Goal: Task Accomplishment & Management: Manage account settings

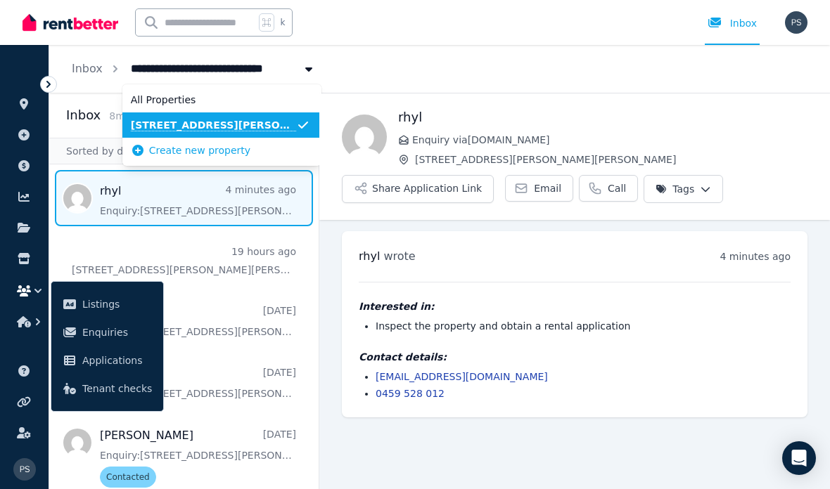
click at [218, 128] on span "[STREET_ADDRESS][PERSON_NAME][PERSON_NAME]" at bounding box center [213, 125] width 165 height 14
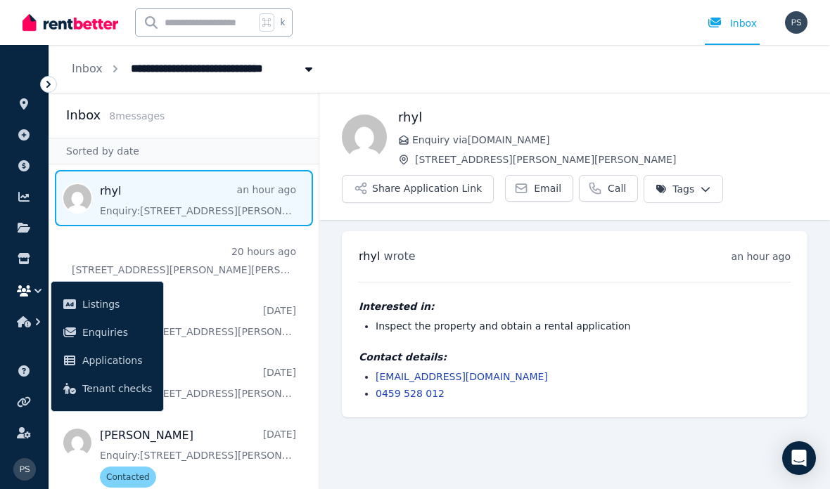
click at [28, 107] on icon at bounding box center [24, 103] width 14 height 11
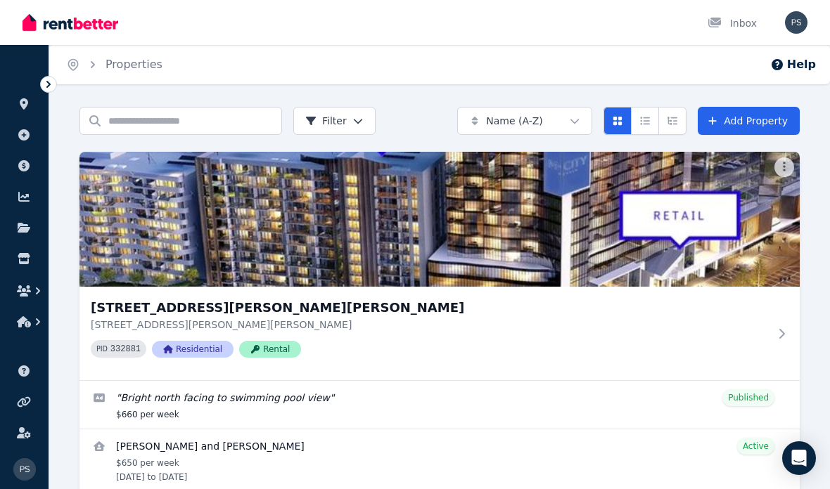
click at [266, 309] on h3 "[STREET_ADDRESS][PERSON_NAME][PERSON_NAME]" at bounding box center [430, 308] width 678 height 20
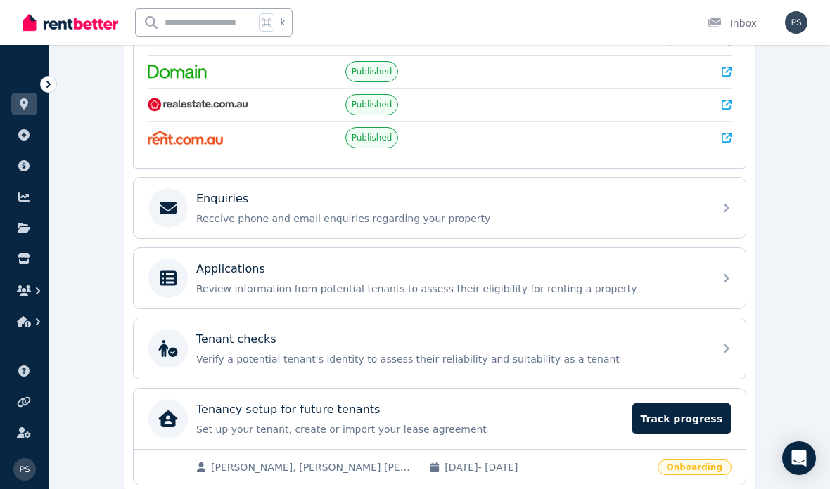
scroll to position [385, 0]
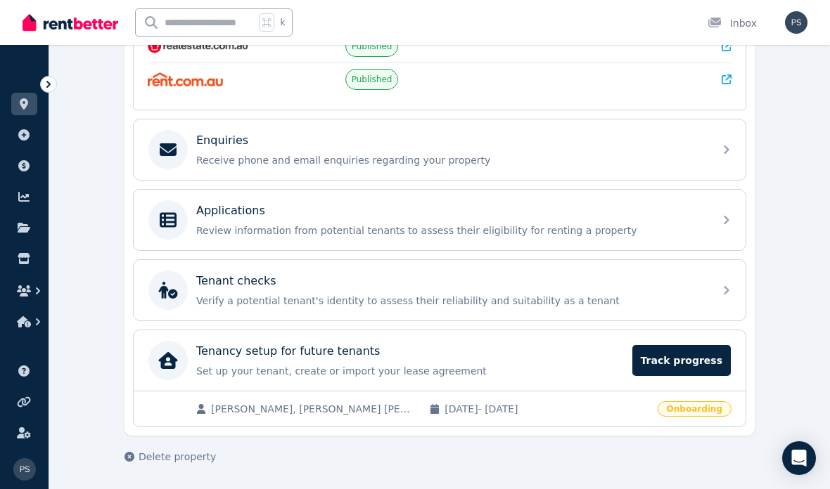
click at [563, 375] on p "Set up your tenant, create or import your lease agreement" at bounding box center [410, 371] width 428 height 14
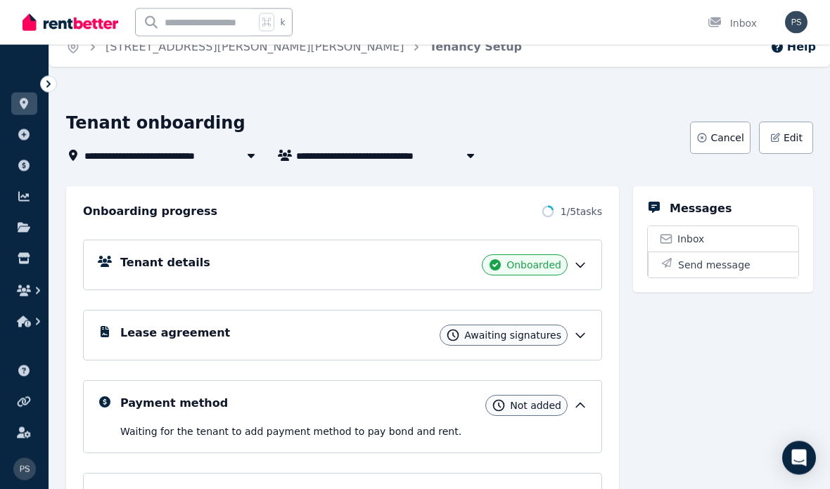
scroll to position [20, 0]
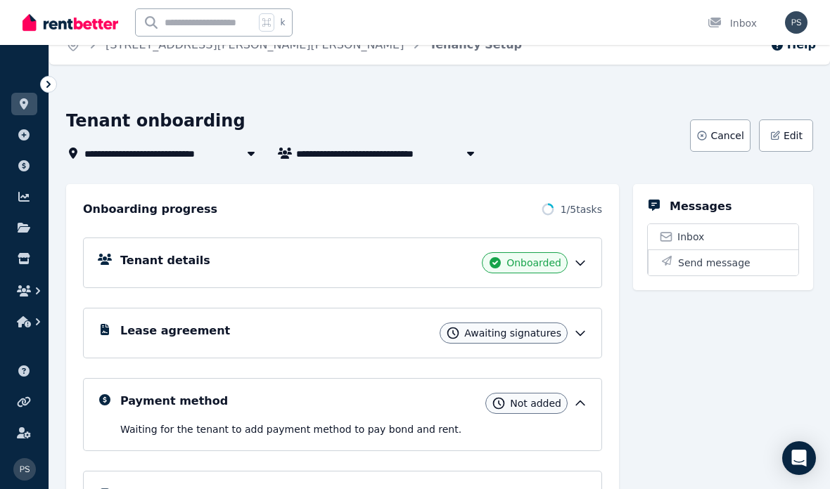
click at [564, 342] on div "Lease agreement Awaiting signatures" at bounding box center [353, 333] width 467 height 21
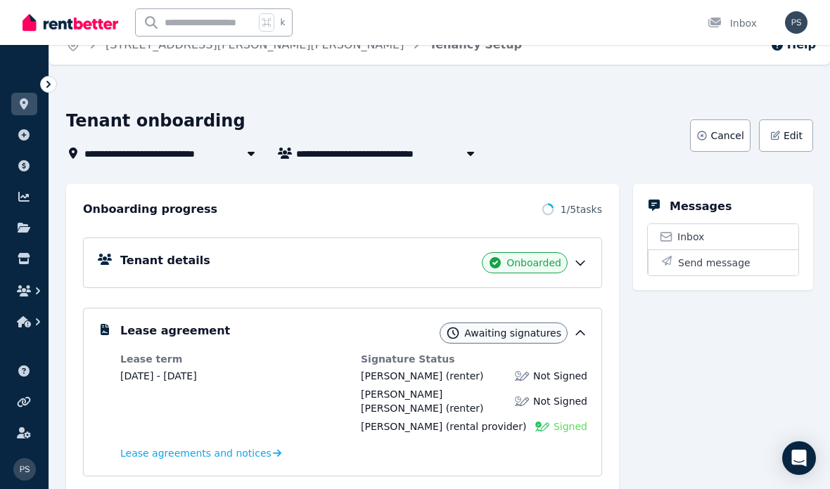
scroll to position [0, 0]
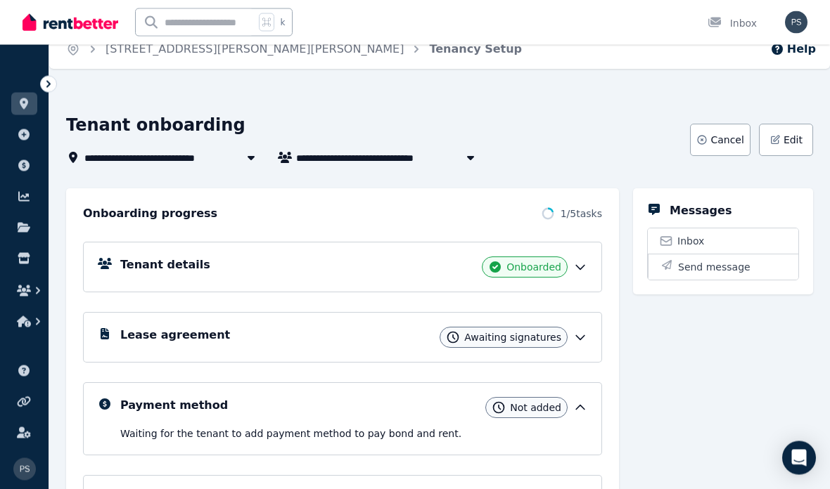
scroll to position [18, 0]
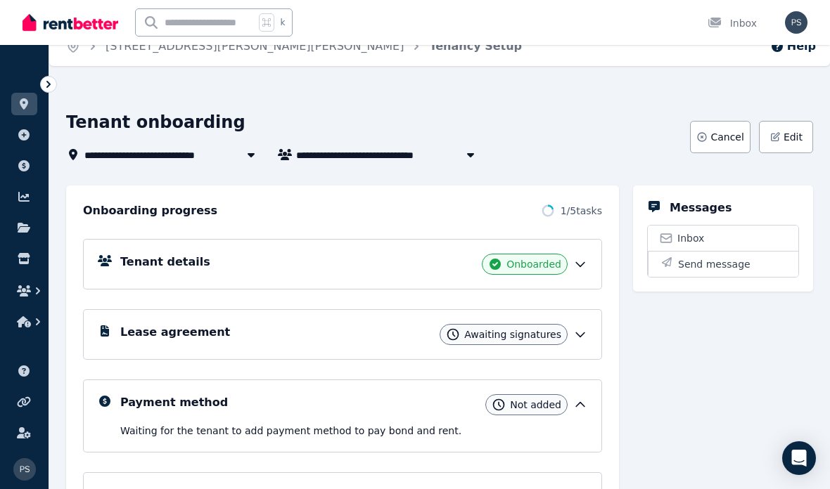
click at [573, 338] on icon at bounding box center [580, 335] width 14 height 14
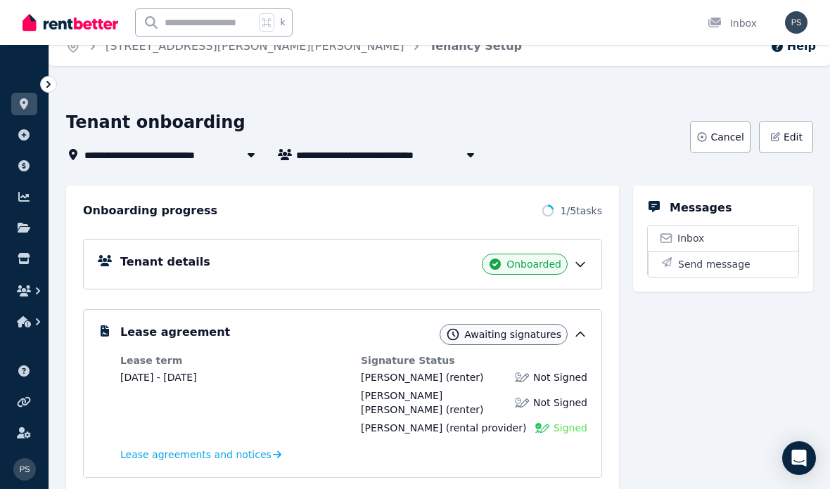
click at [250, 448] on span "Lease agreements and notices" at bounding box center [195, 455] width 151 height 14
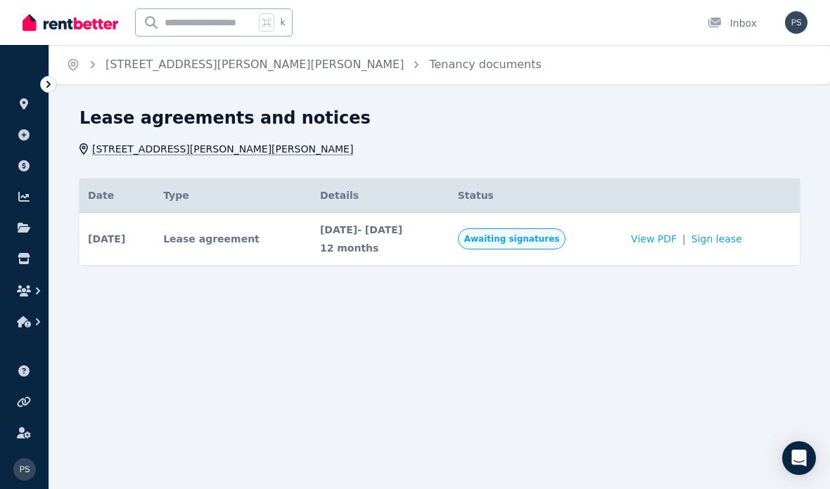
click at [560, 241] on span "Awaiting signatures" at bounding box center [512, 238] width 96 height 11
click at [553, 243] on span "Awaiting signatures" at bounding box center [512, 238] width 96 height 11
click at [564, 245] on span "Awaiting signatures" at bounding box center [512, 239] width 108 height 21
click at [735, 236] on link "Sign lease" at bounding box center [716, 239] width 51 height 14
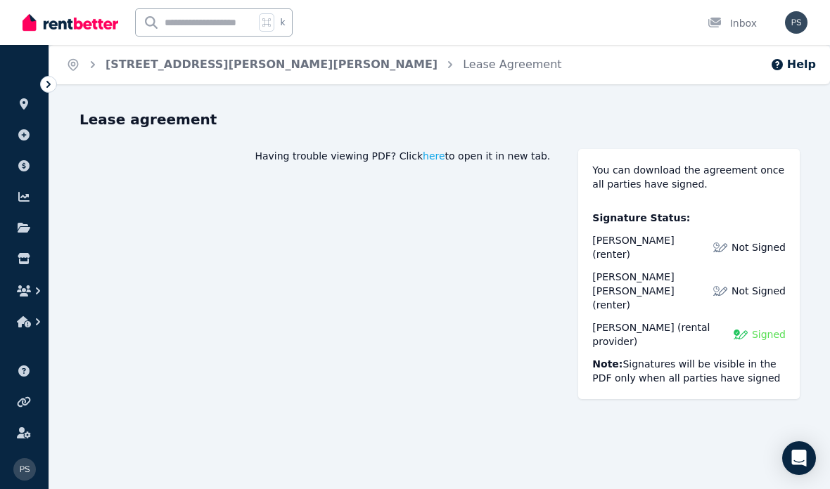
click at [22, 107] on icon at bounding box center [24, 103] width 8 height 11
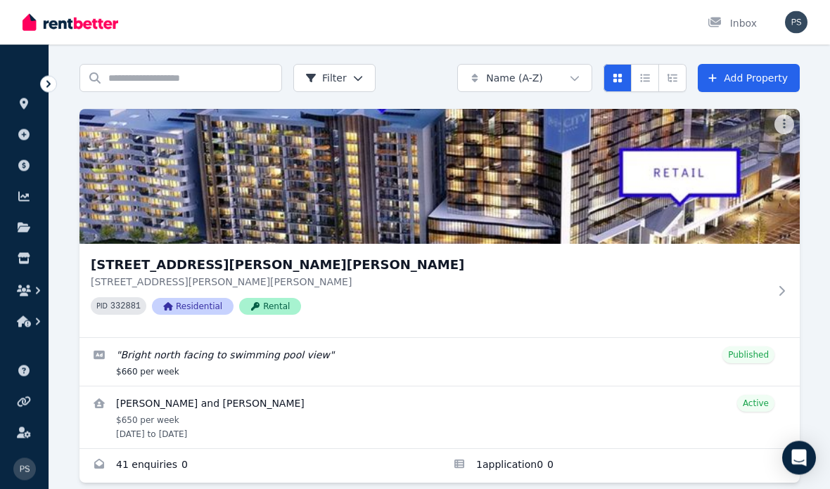
scroll to position [62, 0]
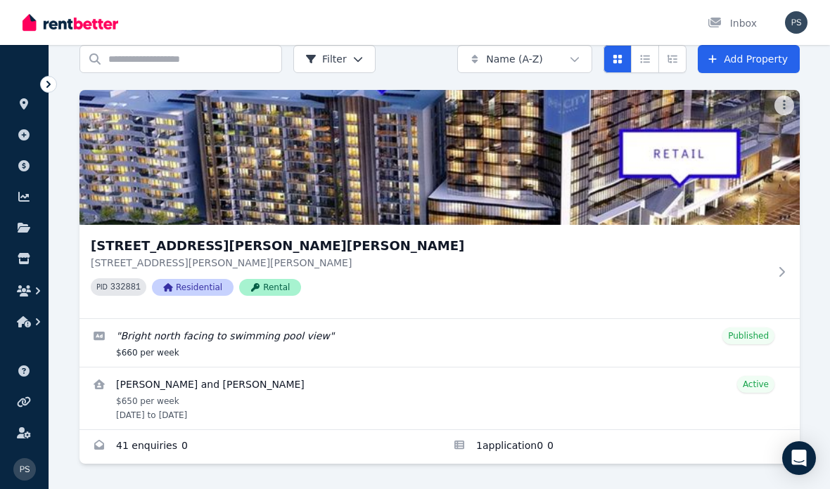
click at [772, 276] on div "406/868 Blackburn Road, Clayton 406/868 Blackburn Road, Clayton VIC 3168 PID 33…" at bounding box center [439, 272] width 720 height 94
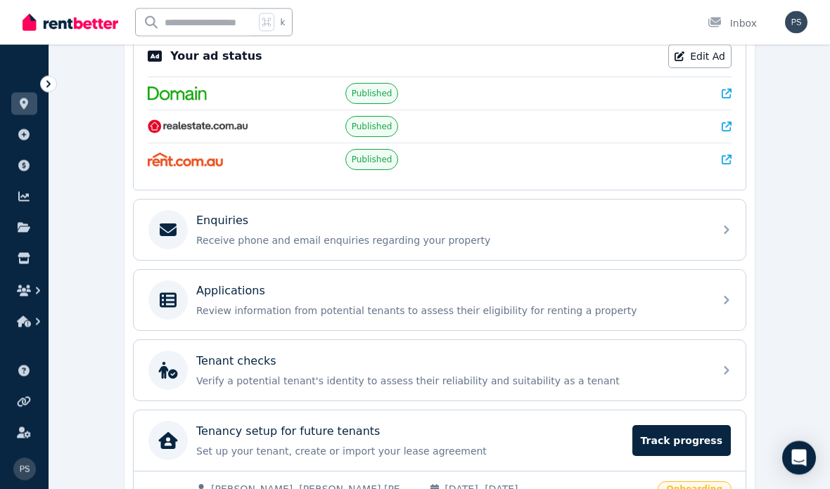
scroll to position [328, 0]
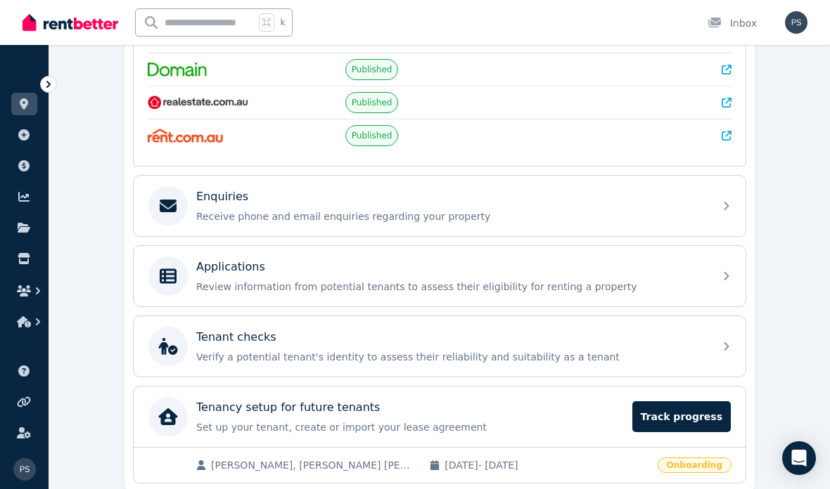
click at [523, 424] on p "Set up your tenant, create or import your lease agreement" at bounding box center [410, 428] width 428 height 14
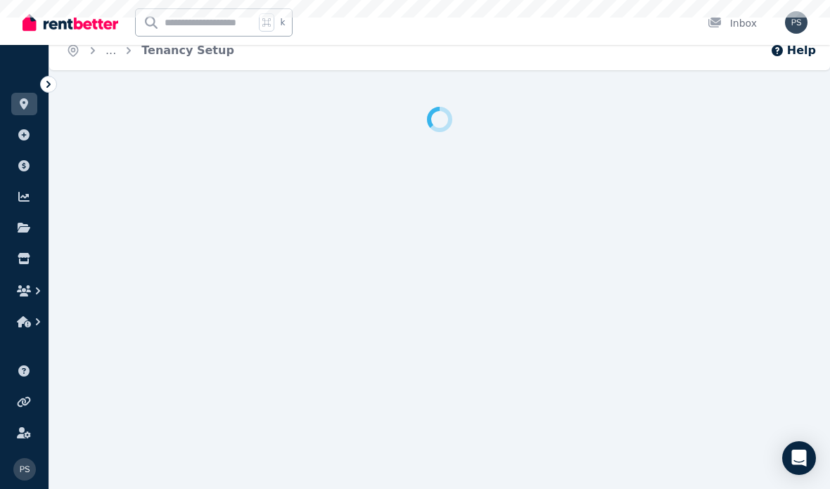
scroll to position [14, 0]
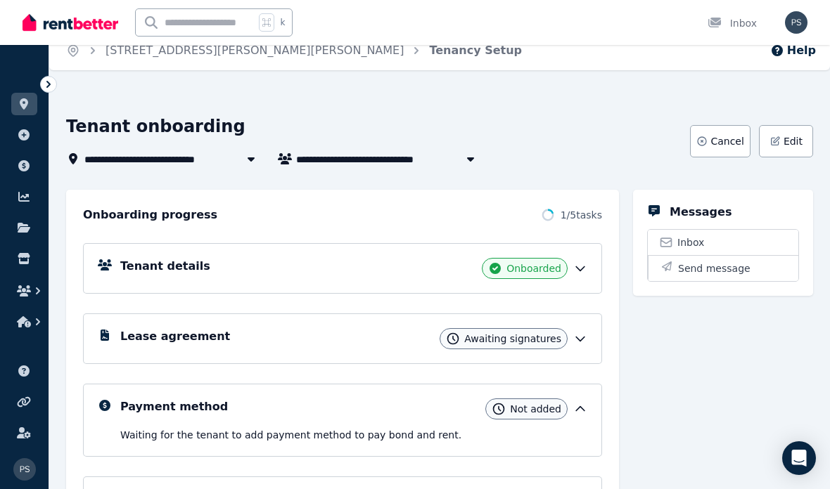
click at [575, 411] on icon at bounding box center [580, 409] width 14 height 14
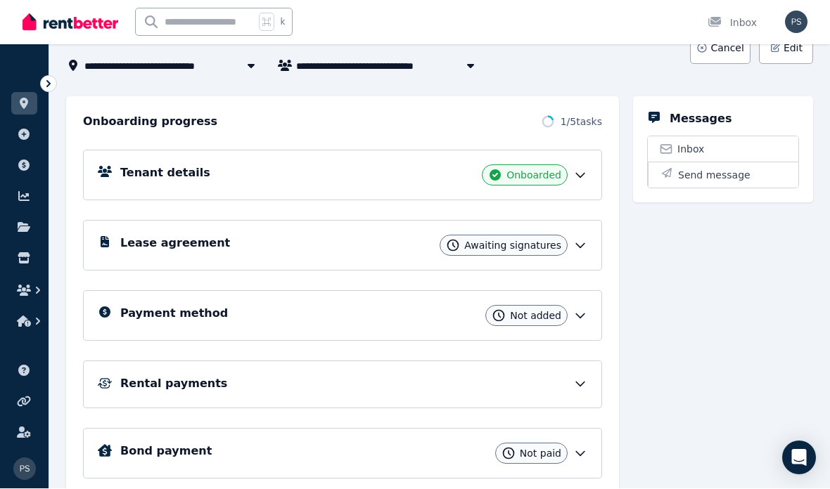
scroll to position [105, 0]
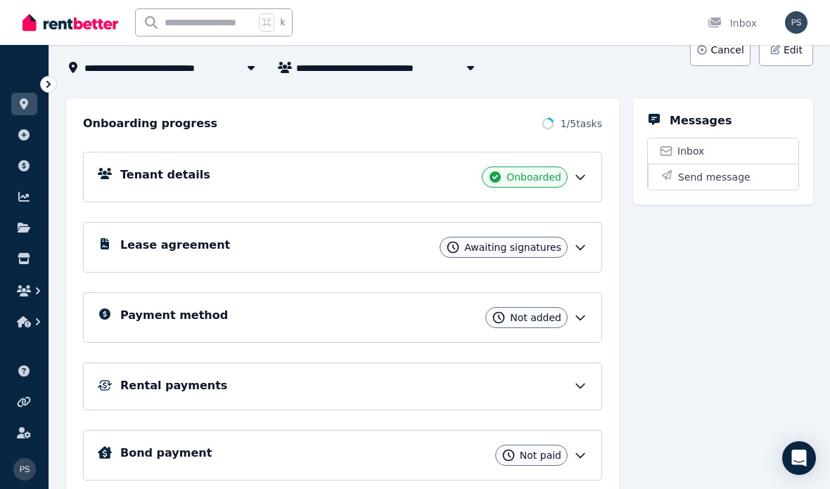
click at [575, 323] on icon at bounding box center [580, 318] width 14 height 14
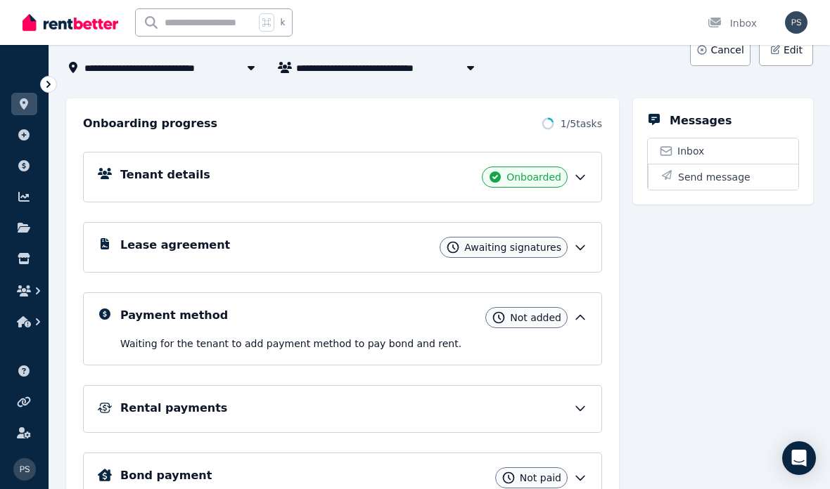
click at [583, 412] on icon at bounding box center [580, 409] width 14 height 14
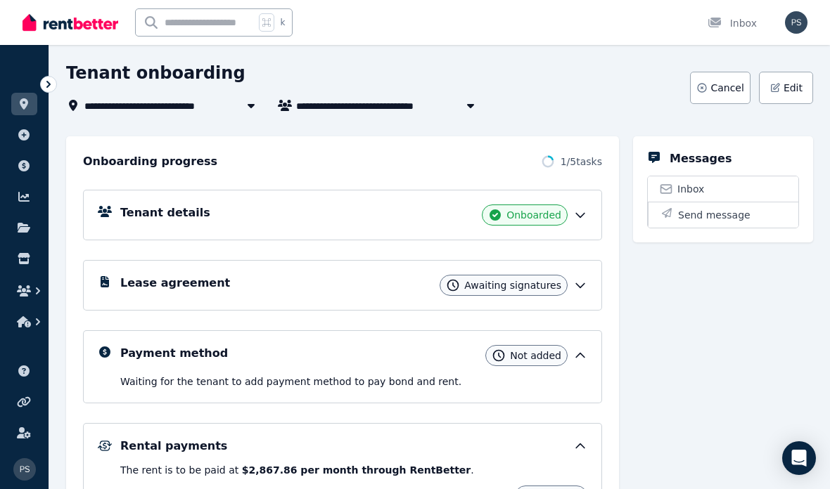
scroll to position [65, 0]
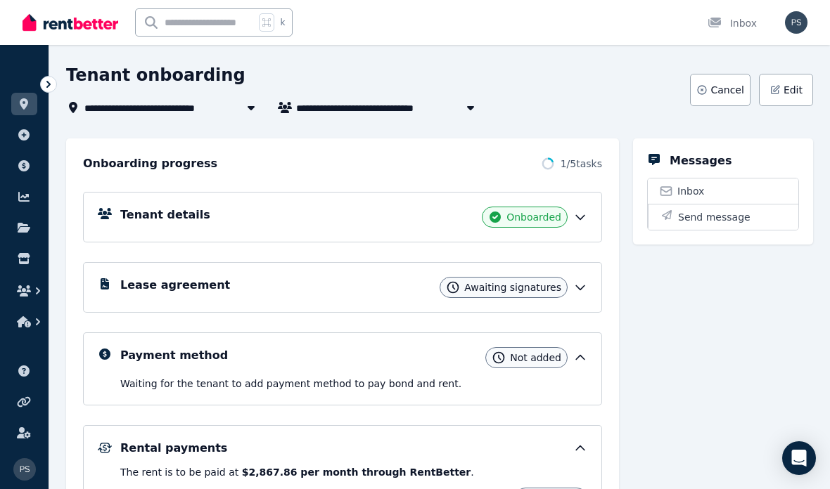
click at [572, 222] on div "Tenant details Onboarded" at bounding box center [353, 217] width 467 height 21
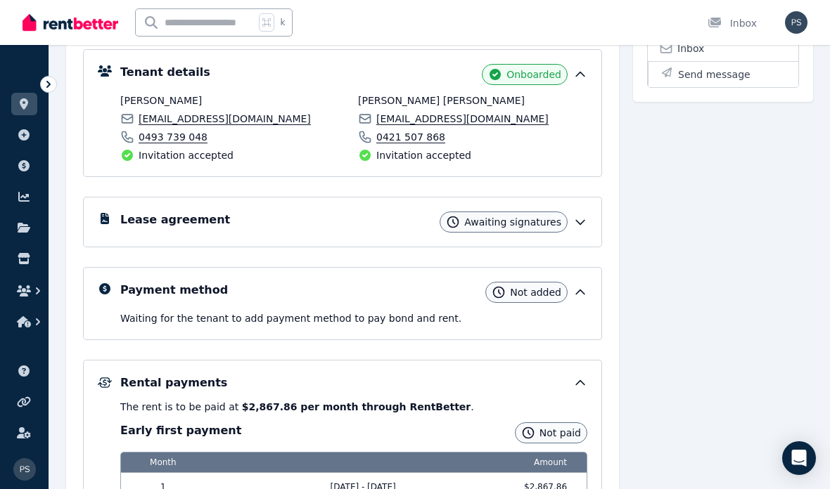
scroll to position [226, 0]
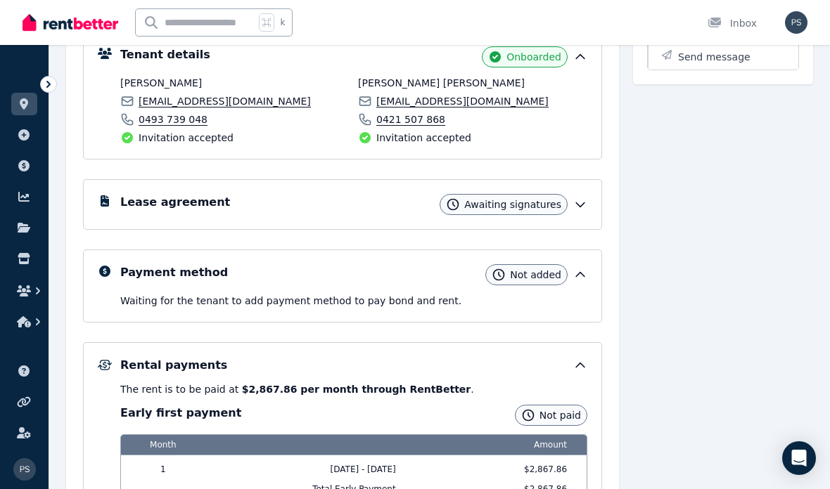
click at [574, 207] on icon at bounding box center [580, 205] width 14 height 14
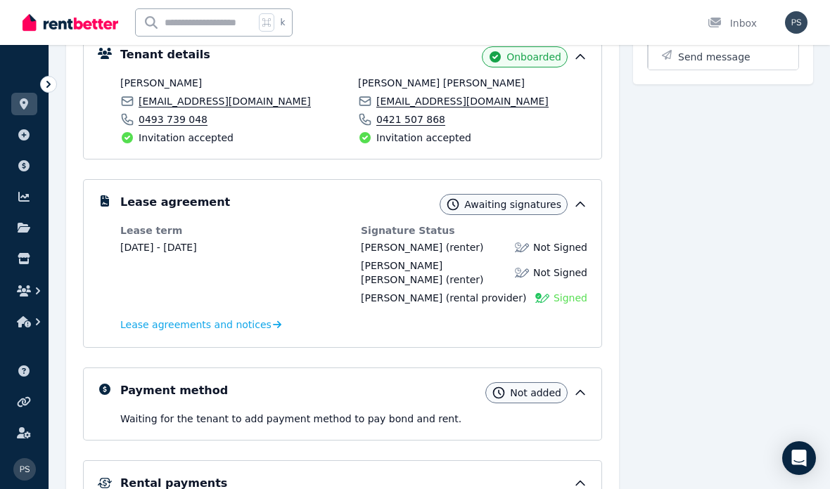
click at [577, 209] on icon at bounding box center [580, 205] width 14 height 14
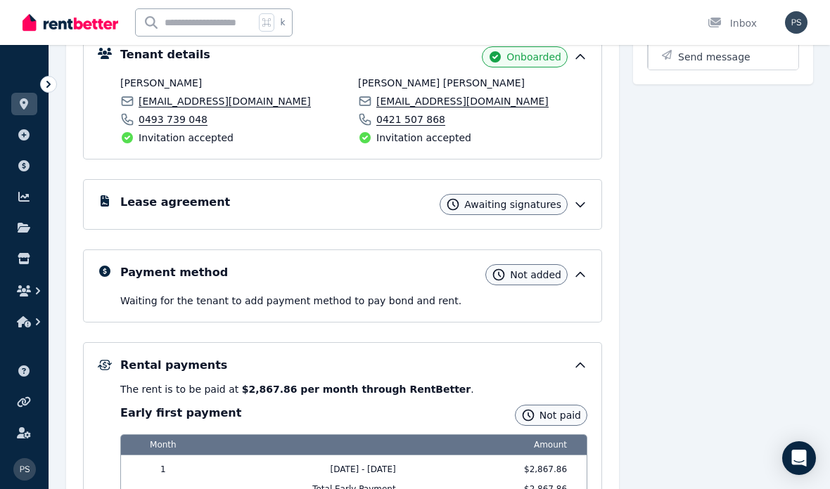
click at [578, 202] on icon at bounding box center [580, 205] width 14 height 14
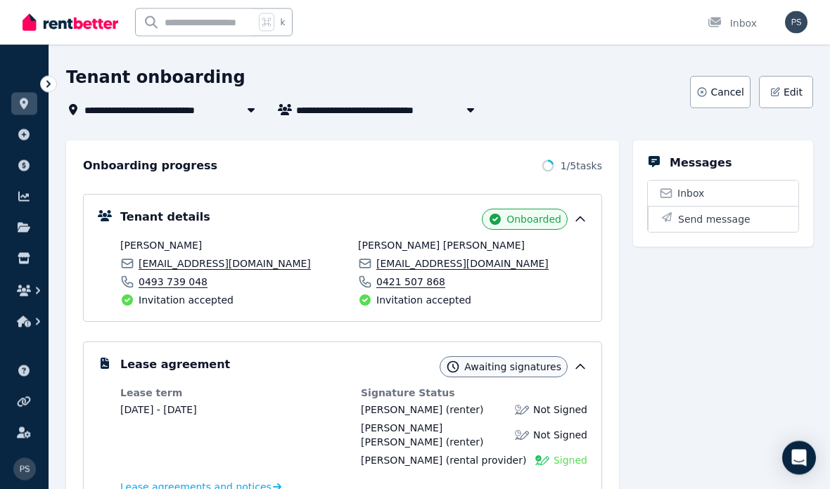
scroll to position [0, 0]
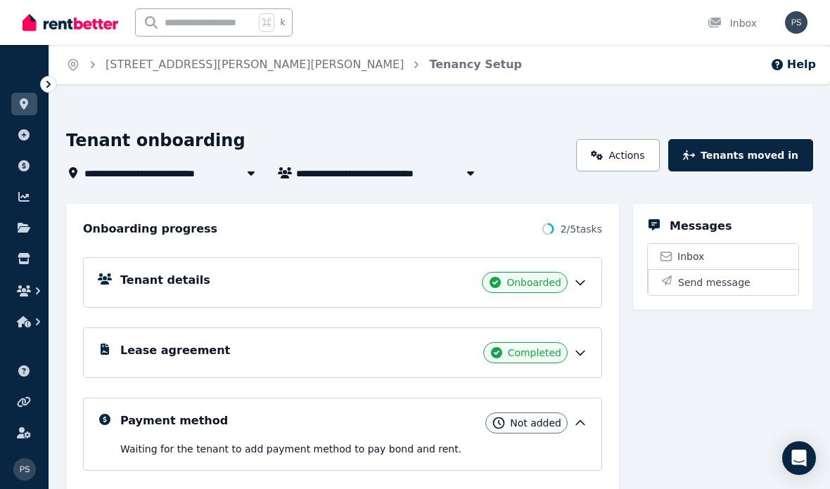
click at [246, 433] on div "Payment method Not added" at bounding box center [353, 423] width 467 height 21
click at [667, 426] on div "Messages Inbox Send message" at bounding box center [723, 403] width 180 height 399
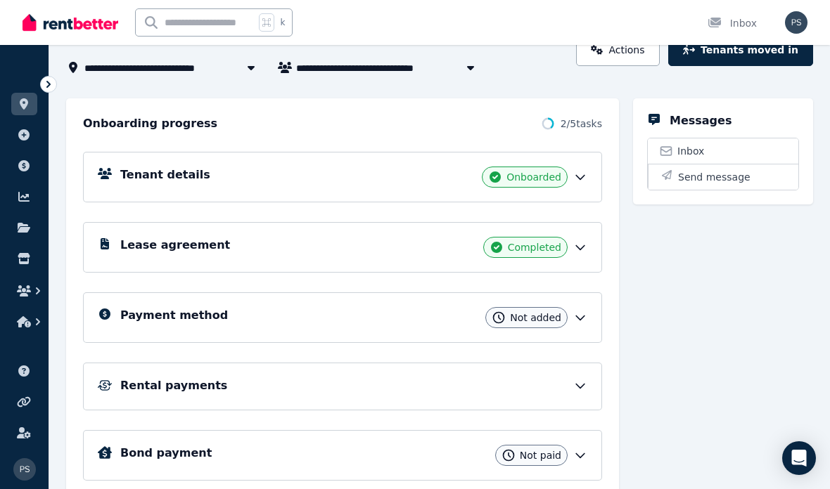
click at [580, 391] on icon at bounding box center [580, 386] width 14 height 14
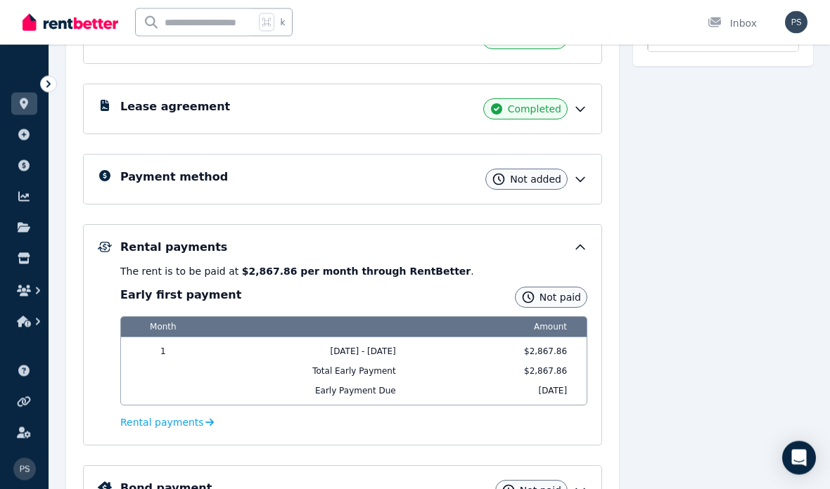
scroll to position [242, 0]
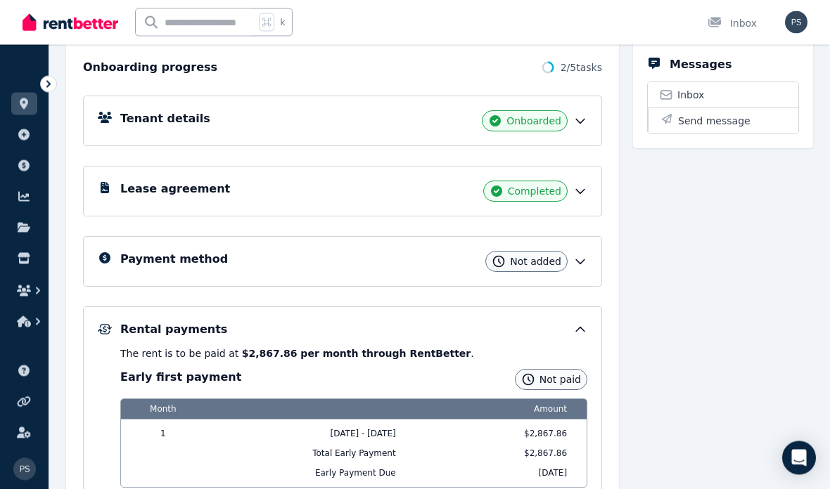
click at [584, 196] on icon at bounding box center [580, 192] width 14 height 14
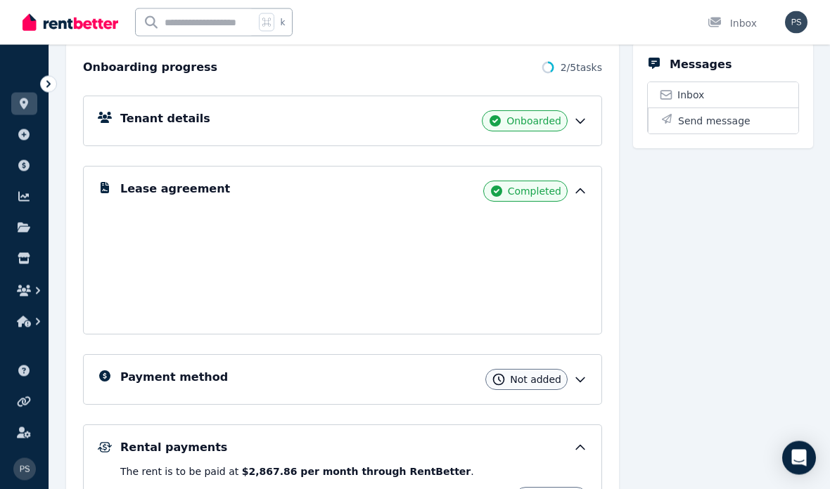
scroll to position [162, 0]
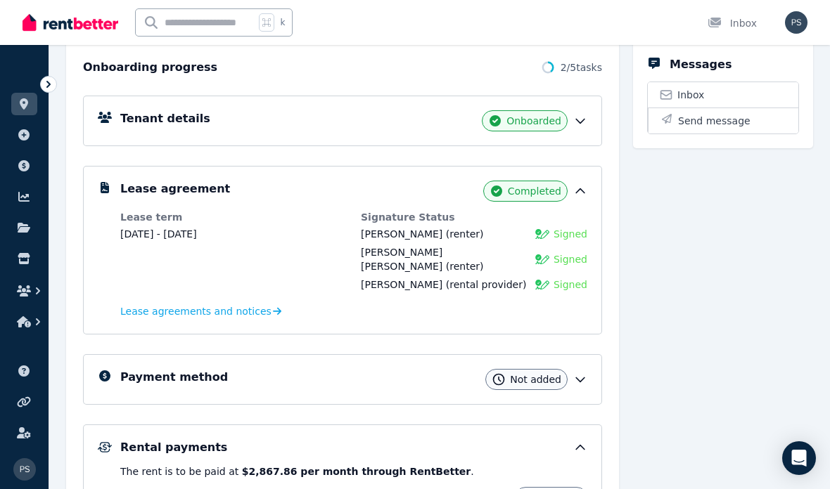
click at [573, 230] on span "Signed" at bounding box center [570, 234] width 34 height 14
click at [570, 234] on span "Signed" at bounding box center [570, 234] width 34 height 14
click at [549, 238] on img at bounding box center [542, 234] width 14 height 14
click at [242, 305] on span "Lease agreements and notices" at bounding box center [195, 312] width 151 height 14
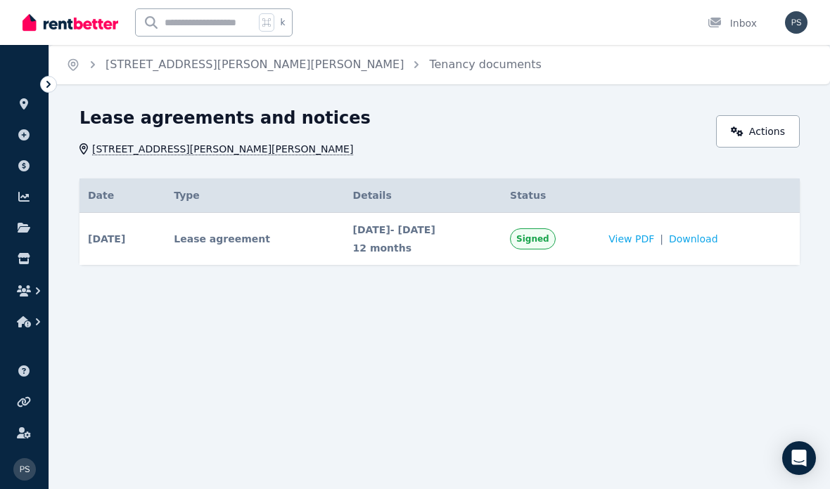
click at [549, 240] on span "Signed" at bounding box center [532, 238] width 33 height 11
click at [556, 246] on span "Signed" at bounding box center [533, 239] width 46 height 21
click at [654, 240] on span "View PDF" at bounding box center [631, 239] width 46 height 14
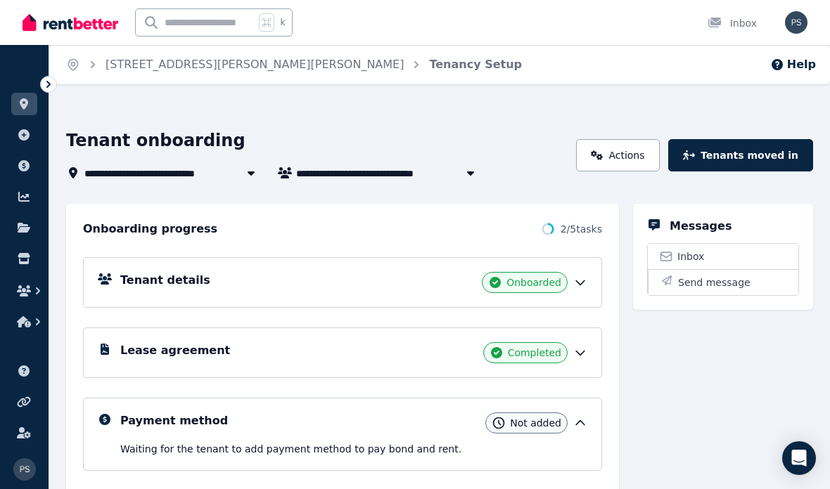
scroll to position [184, 0]
